Goal: Information Seeking & Learning: Understand process/instructions

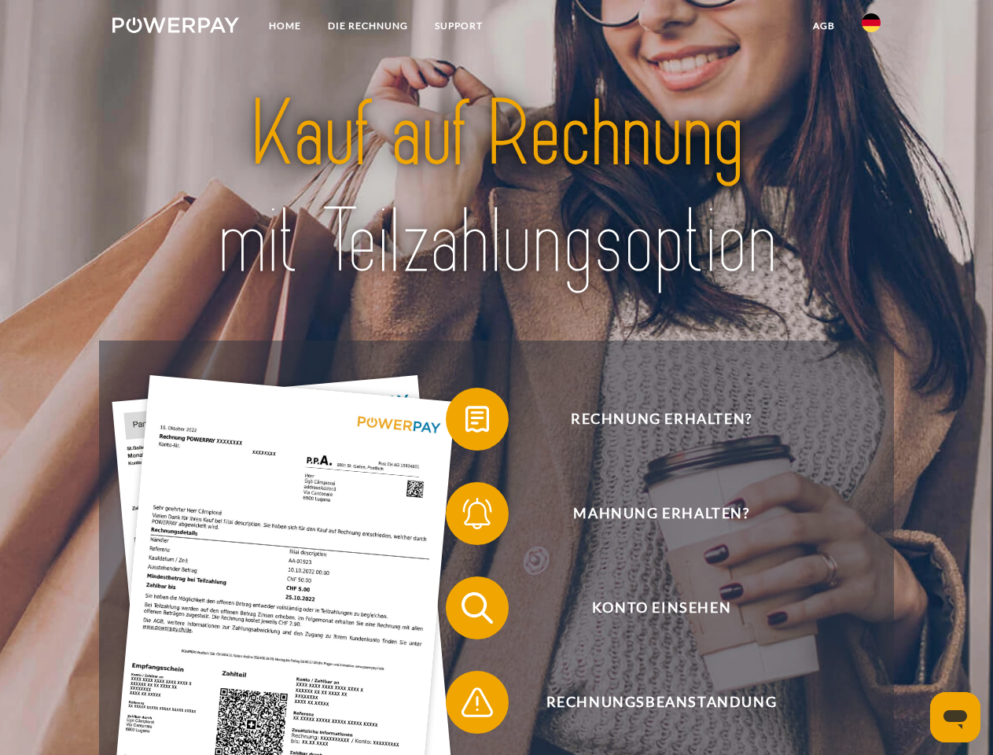
click at [175, 28] on img at bounding box center [175, 25] width 127 height 16
click at [871, 28] on img at bounding box center [871, 22] width 19 height 19
click at [823, 26] on link "agb" at bounding box center [824, 26] width 49 height 28
click at [466, 422] on span at bounding box center [453, 419] width 79 height 79
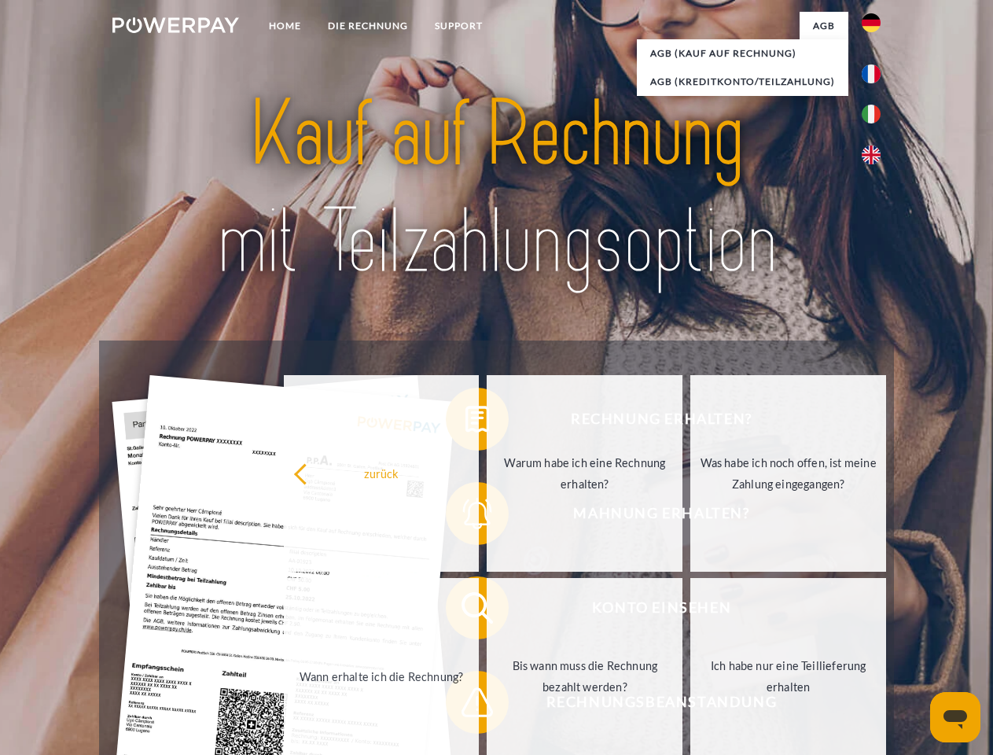
click at [466, 517] on div "Rechnung erhalten? Mahnung erhalten? Konto einsehen" at bounding box center [496, 655] width 794 height 629
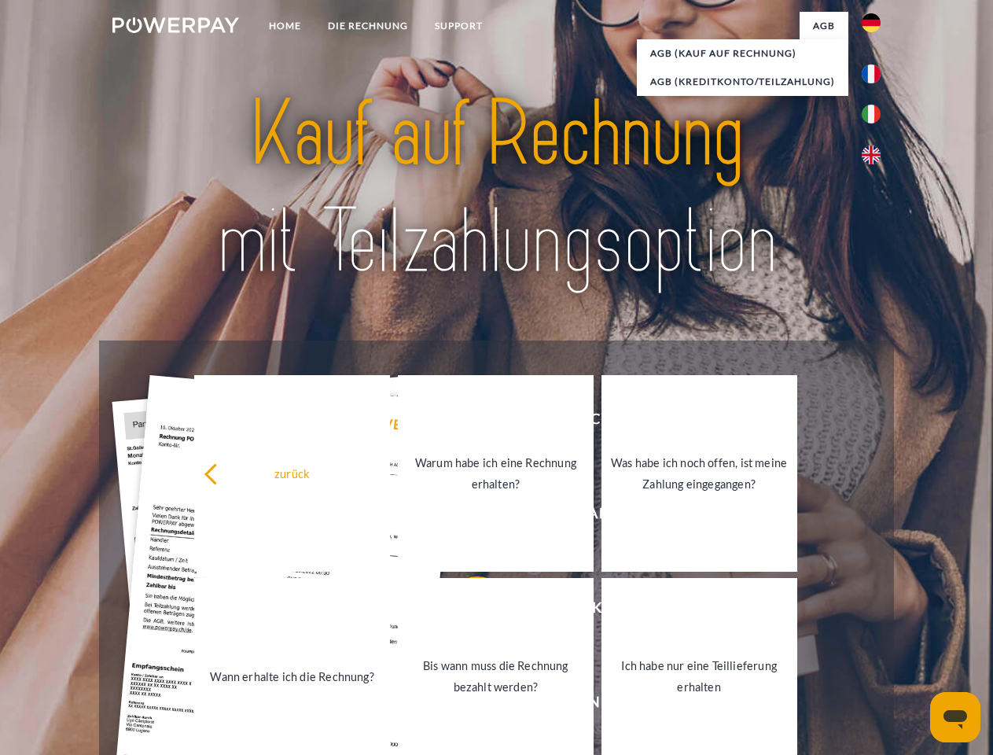
click at [466, 611] on link "Bis wann muss die Rechnung bezahlt werden?" at bounding box center [496, 676] width 196 height 197
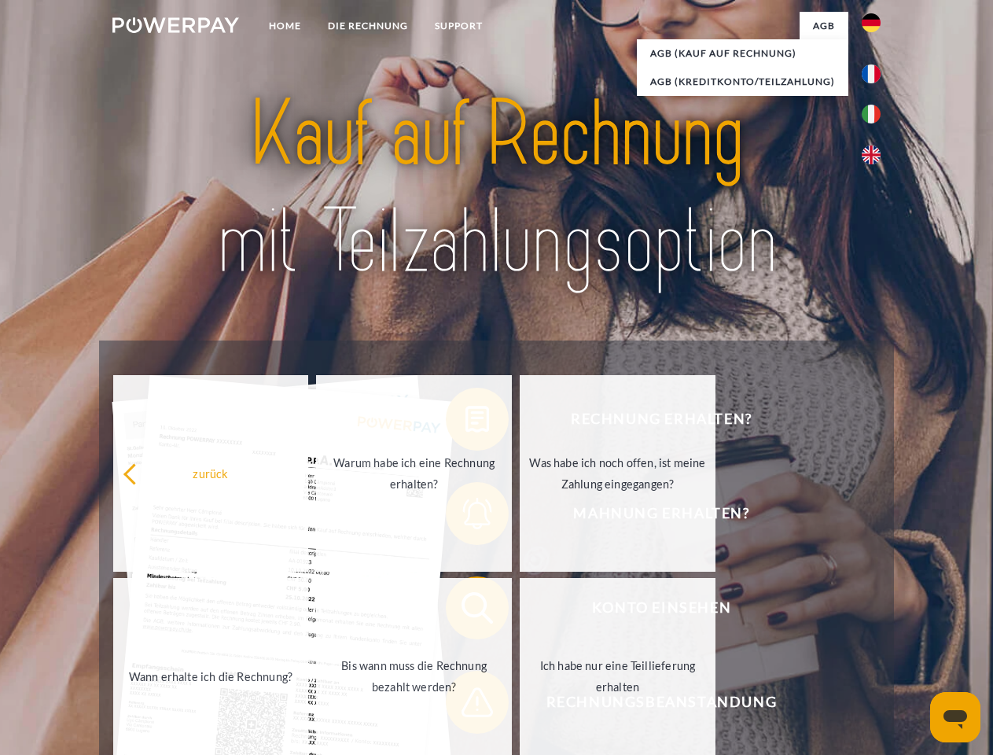
click at [520, 705] on link "Ich habe nur eine Teillieferung erhalten" at bounding box center [618, 676] width 196 height 197
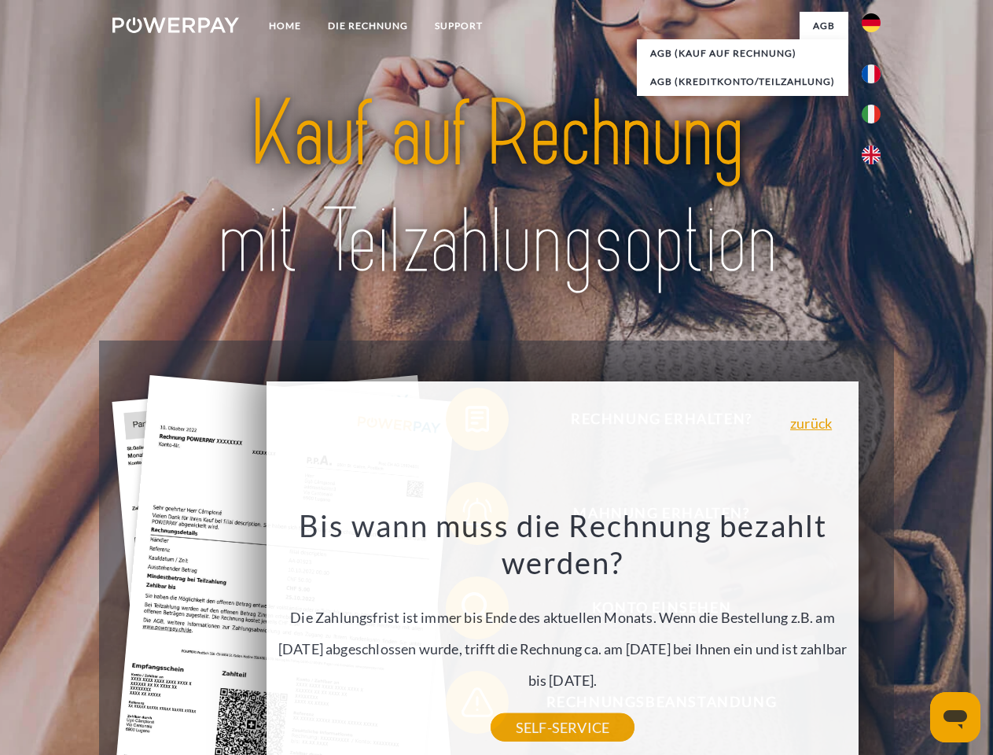
click at [955, 717] on icon "Messaging-Fenster öffnen" at bounding box center [956, 719] width 24 height 19
